Goal: Task Accomplishment & Management: Complete application form

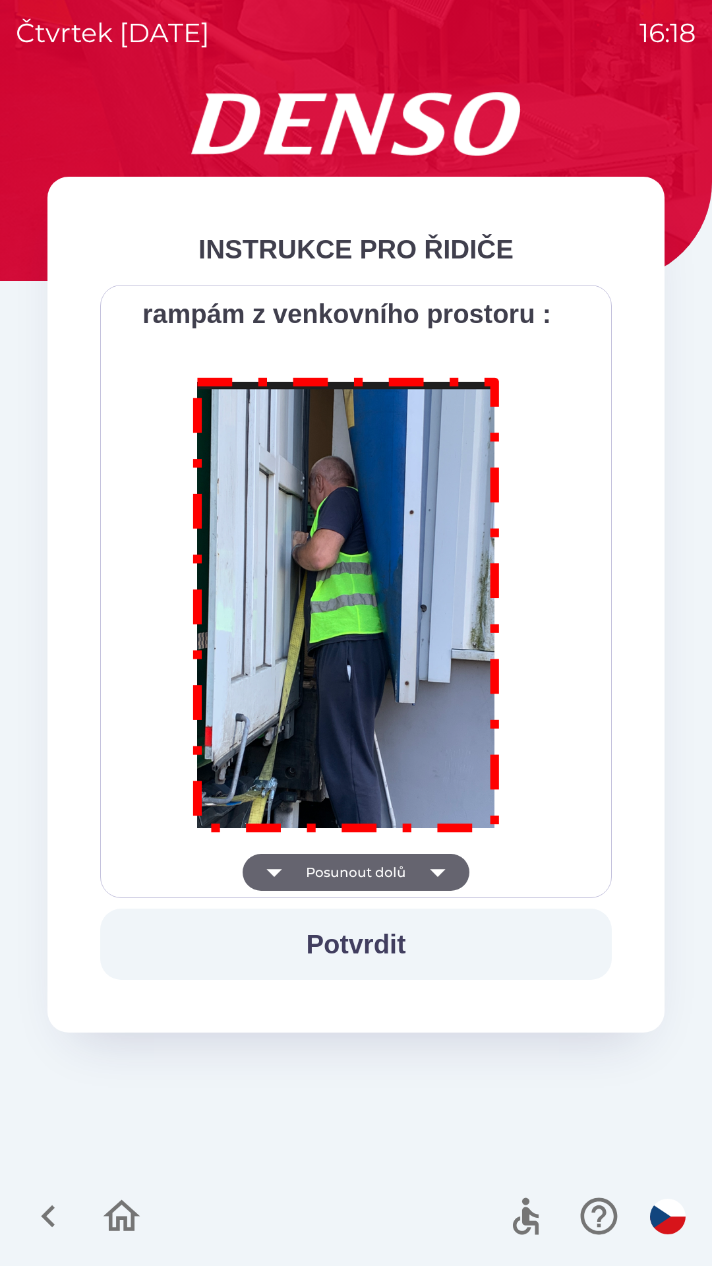
scroll to position [7409, 0]
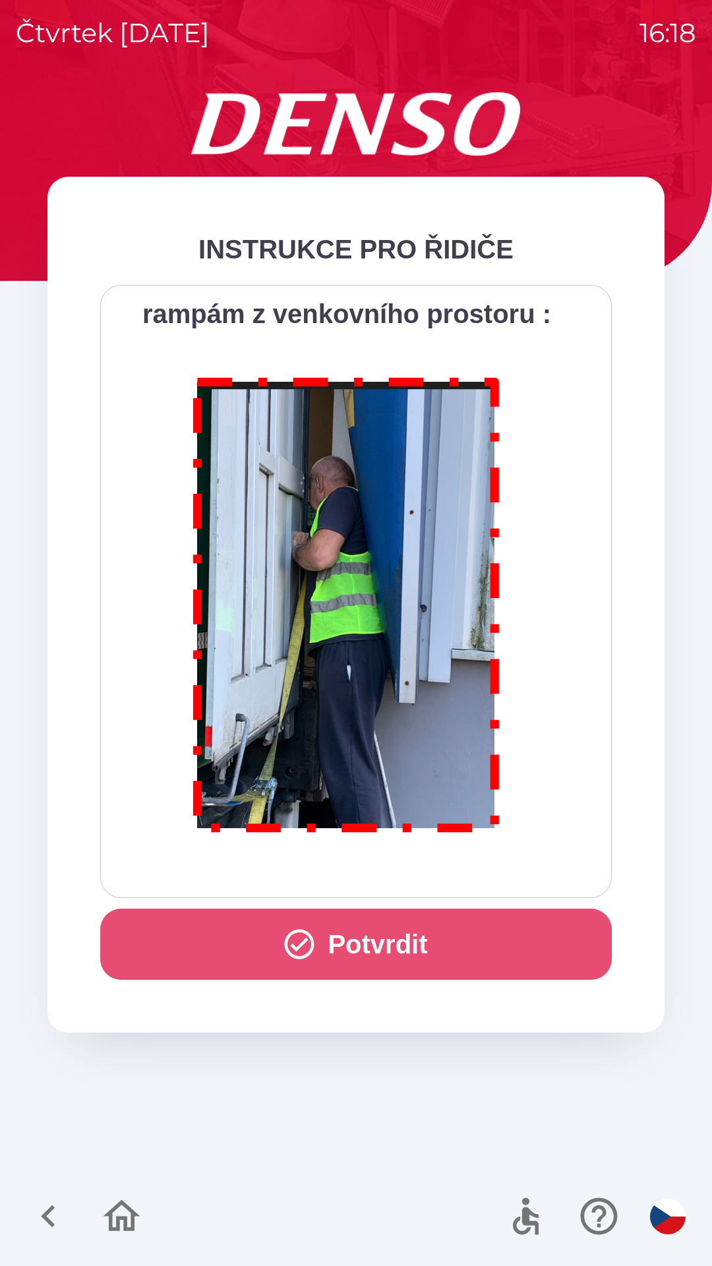
click at [425, 938] on button "Potvrdit" at bounding box center [356, 944] width 512 height 71
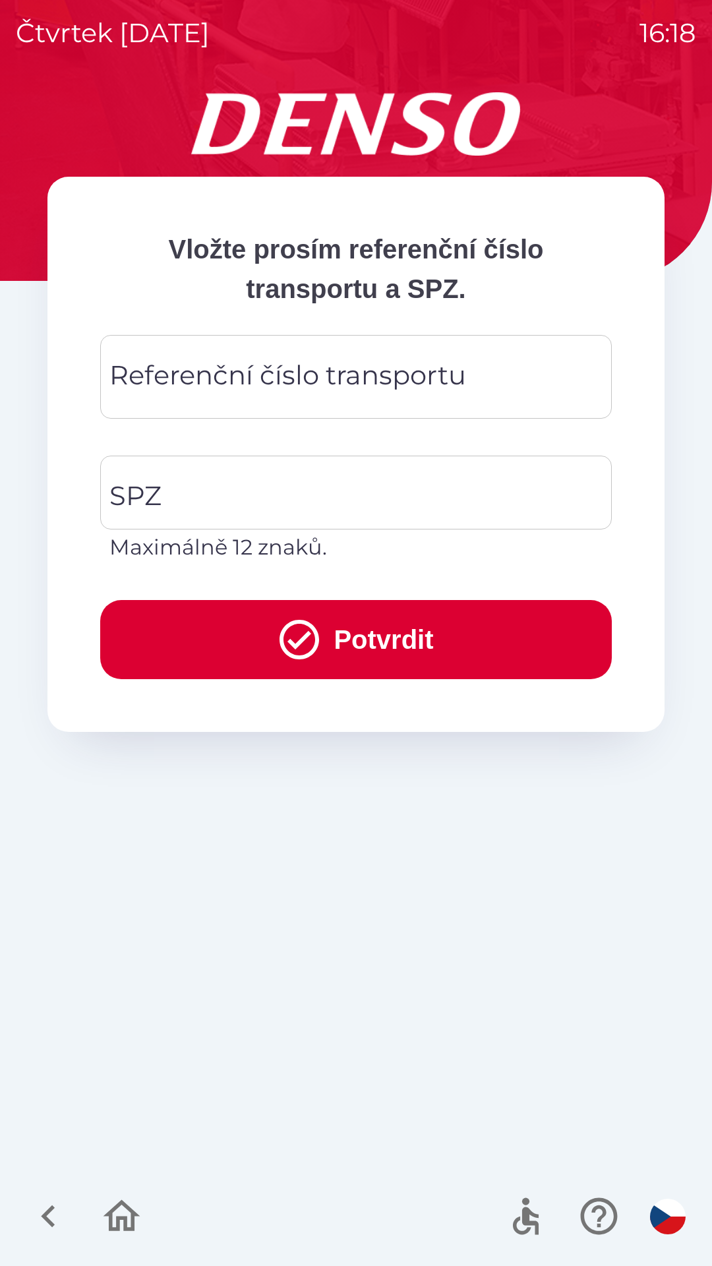
click at [222, 375] on div "Referenční číslo transportu Referenční číslo transportu" at bounding box center [356, 377] width 512 height 84
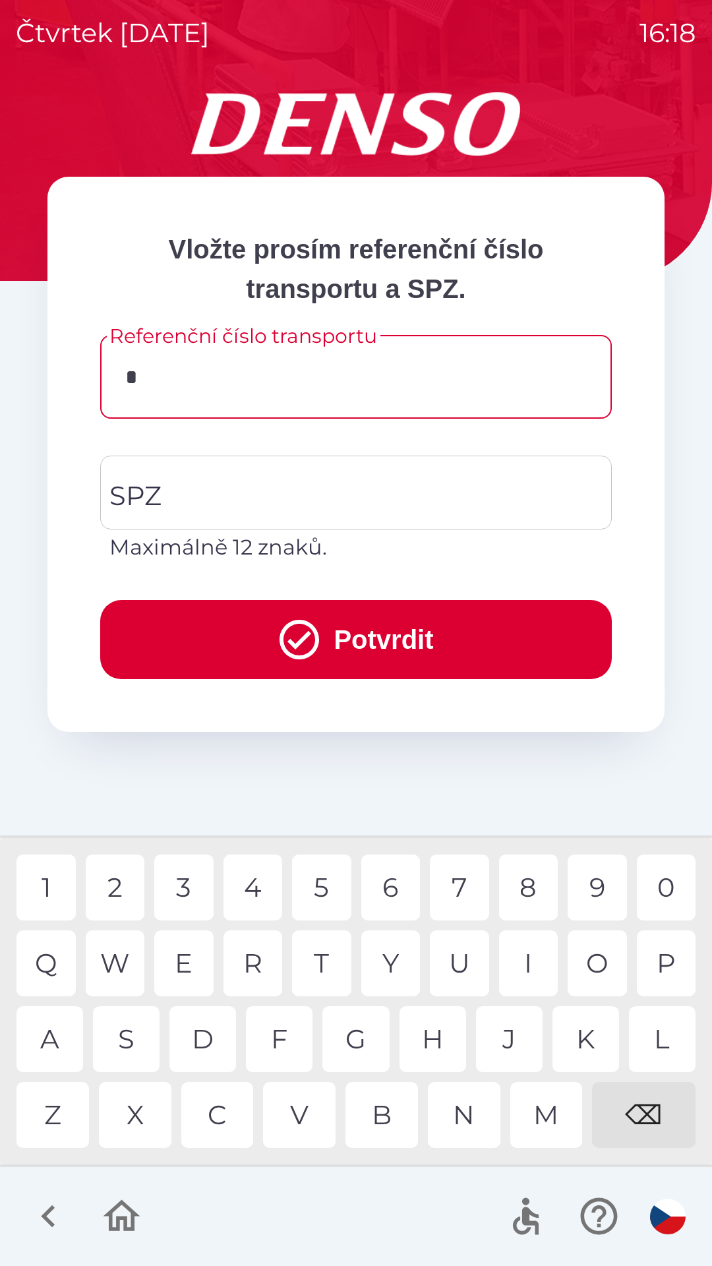
click at [222, 1113] on div "C" at bounding box center [217, 1115] width 73 height 66
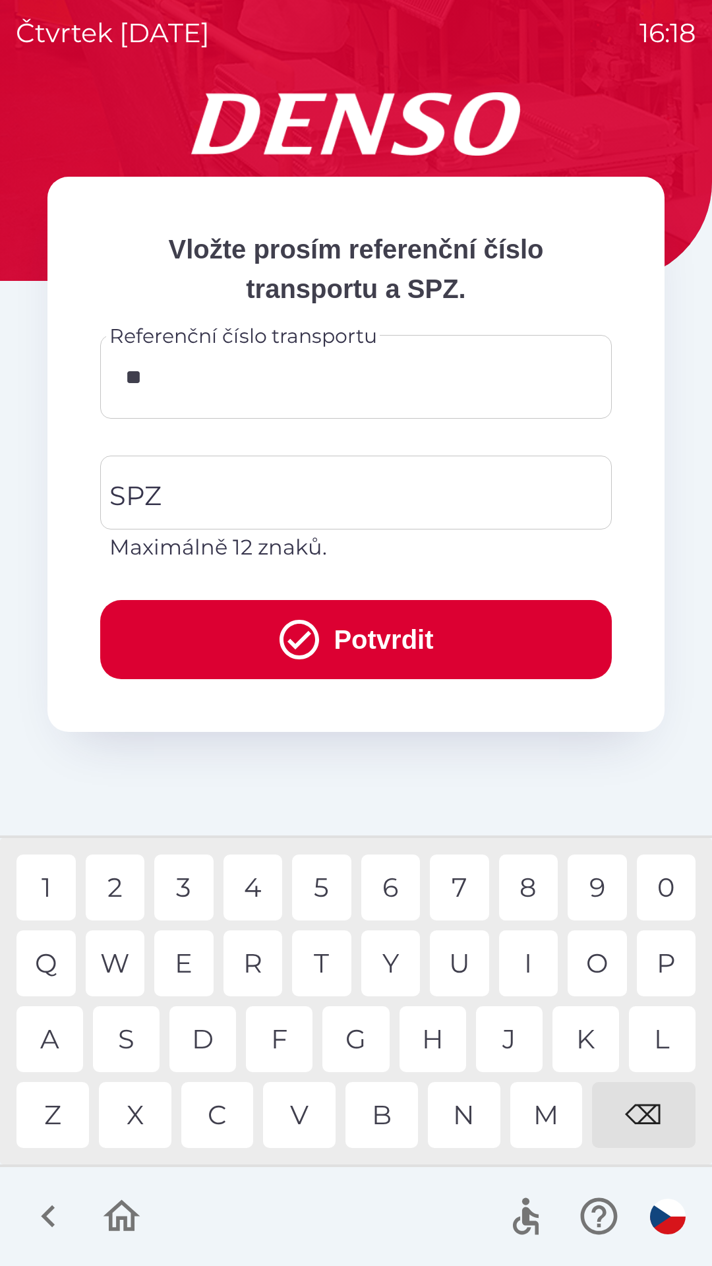
click at [53, 959] on div "Q" at bounding box center [45, 963] width 59 height 66
click at [382, 1112] on div "B" at bounding box center [381, 1115] width 73 height 66
click at [186, 889] on div "3" at bounding box center [183, 887] width 59 height 66
click at [663, 878] on div "0" at bounding box center [666, 887] width 59 height 66
click at [254, 886] on div "4" at bounding box center [253, 887] width 59 height 66
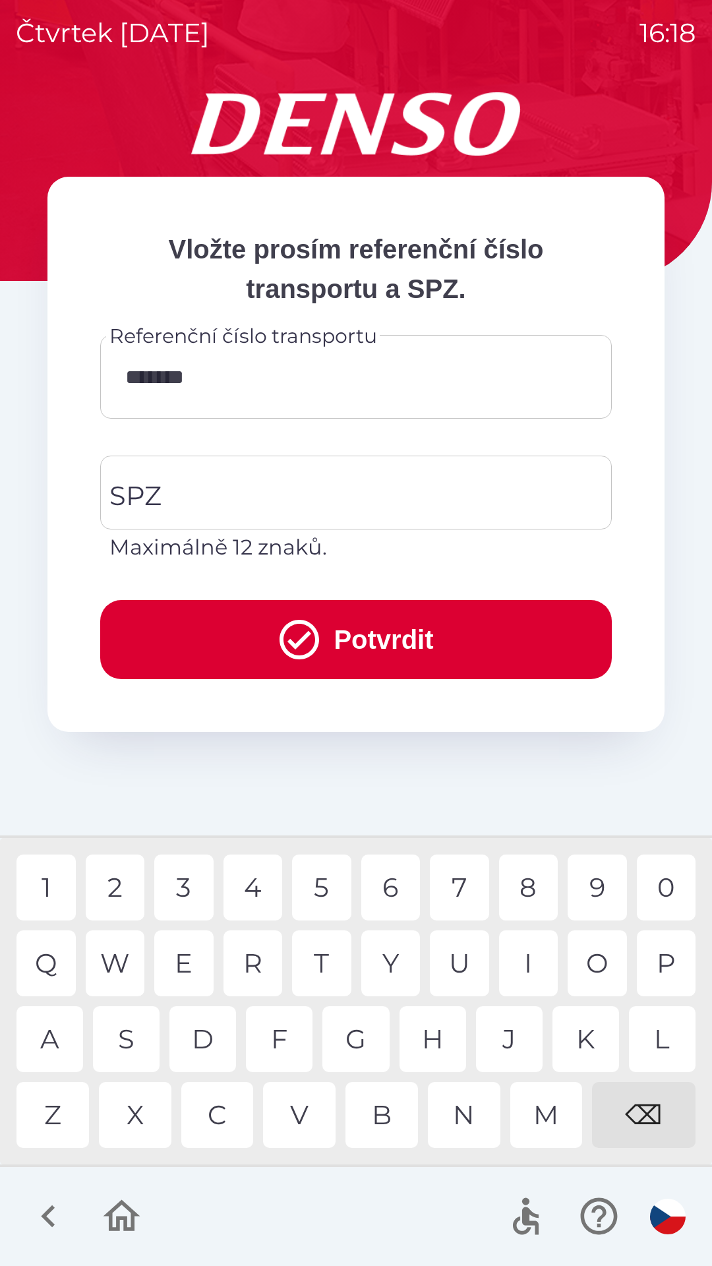
click at [117, 965] on div "W" at bounding box center [115, 963] width 59 height 66
click at [260, 883] on div "4" at bounding box center [253, 887] width 59 height 66
type input "*********"
click at [218, 502] on input "SPZ" at bounding box center [346, 493] width 480 height 62
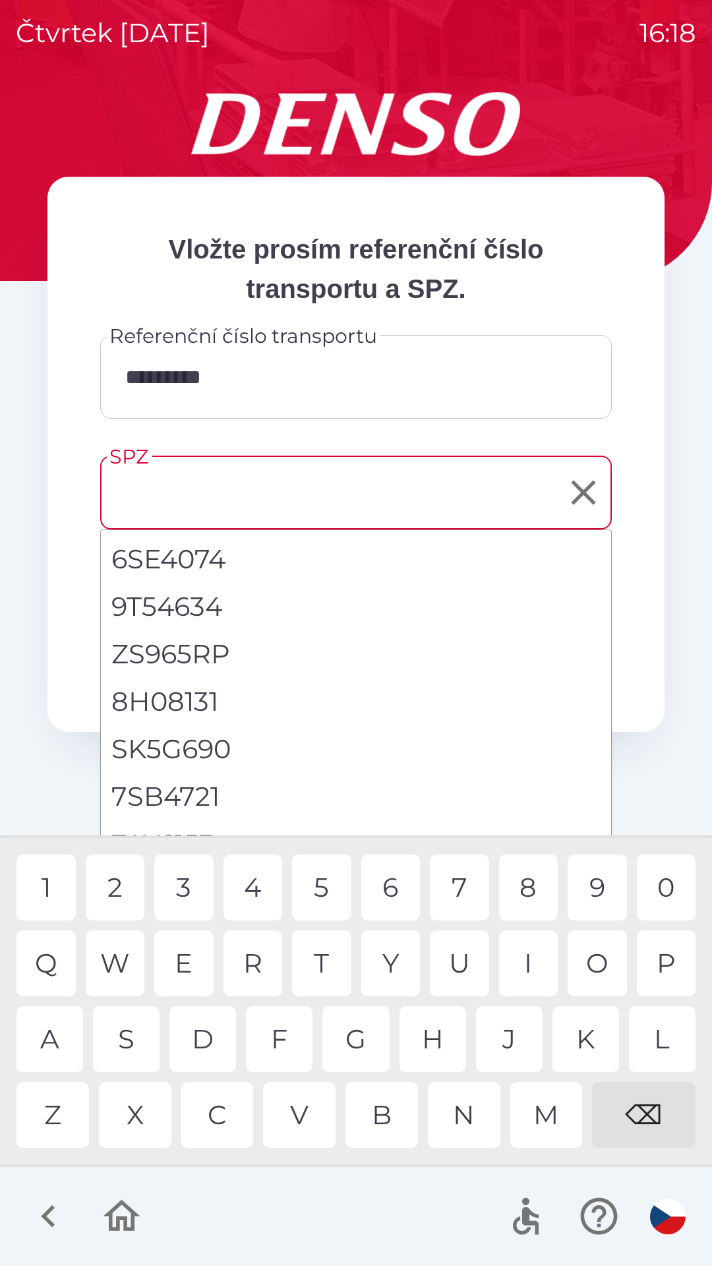
click at [268, 498] on input "SPZ" at bounding box center [346, 493] width 480 height 62
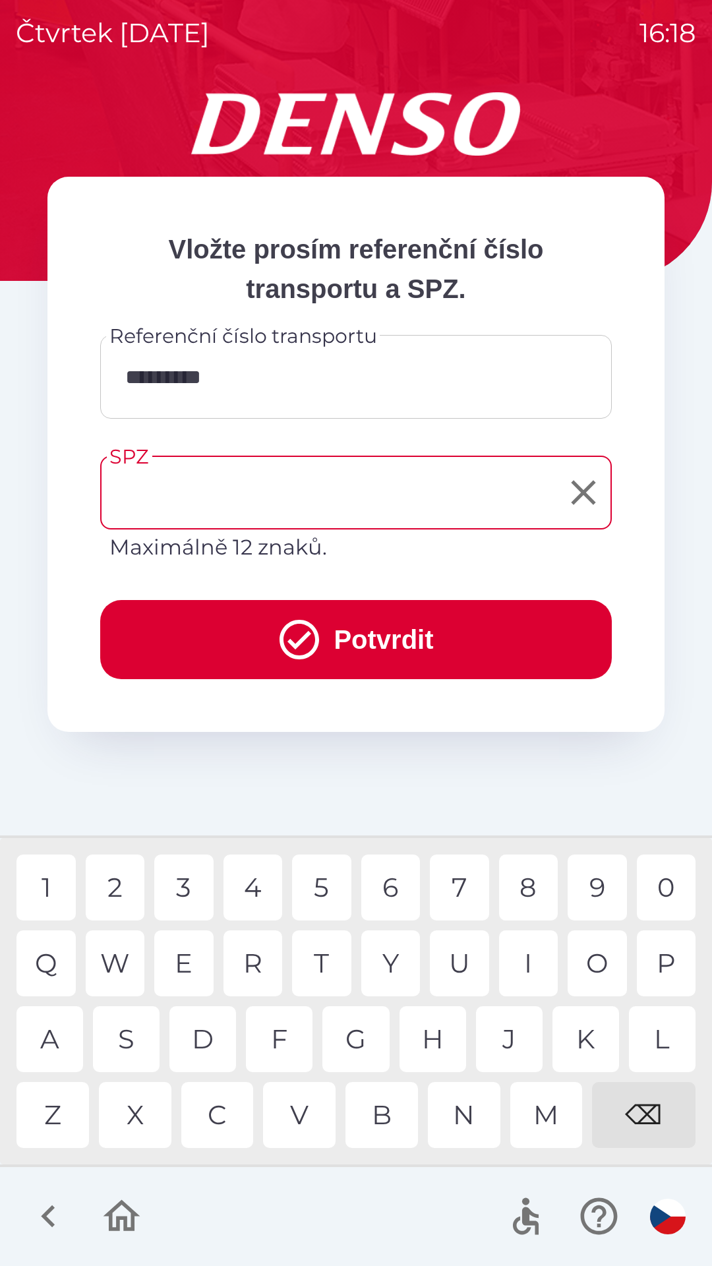
click at [247, 494] on input "SPZ" at bounding box center [346, 493] width 480 height 62
click at [193, 559] on li "5SK0254" at bounding box center [356, 558] width 510 height 47
type input "*******"
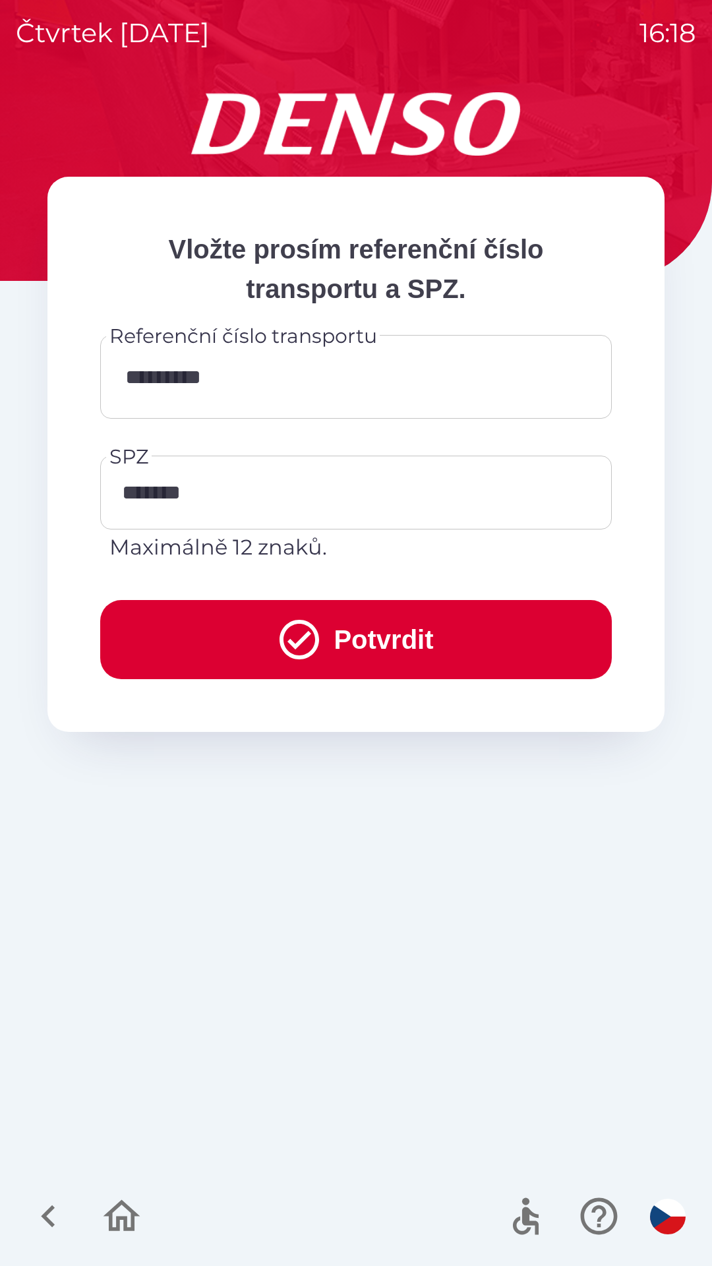
click at [414, 642] on button "Potvrdit" at bounding box center [356, 639] width 512 height 79
